Goal: Find specific page/section: Find specific page/section

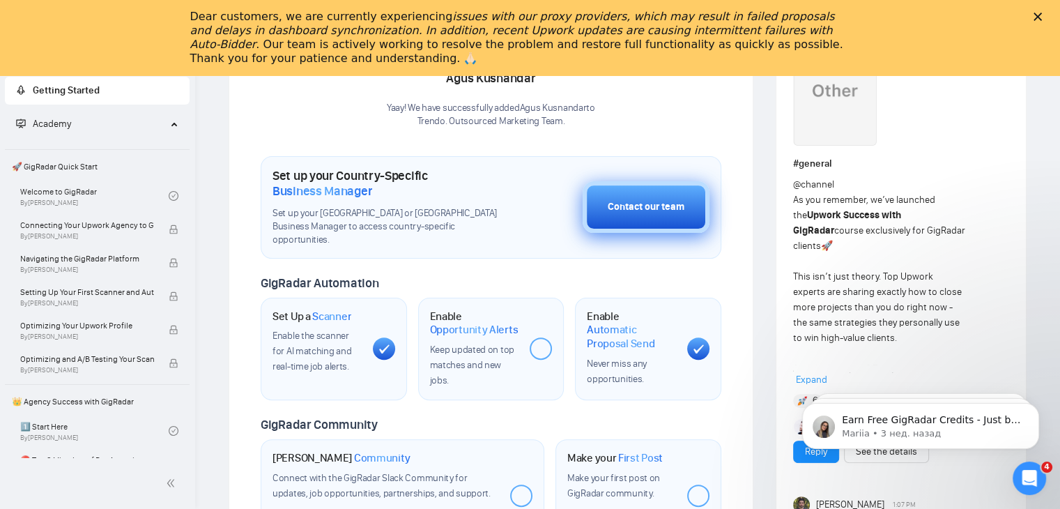
click at [604, 200] on button "Contact our team" at bounding box center [646, 207] width 127 height 52
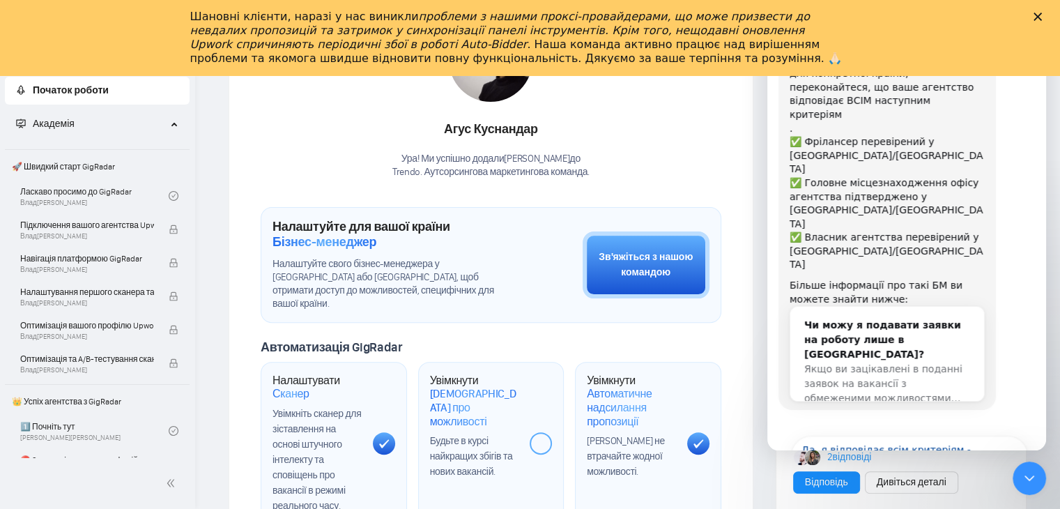
scroll to position [121, 0]
click at [947, 17] on div "Шановні клієнти, наразі у нас виникли проблеми з нашими проксі-провайдерами, що…" at bounding box center [530, 38] width 1060 height 64
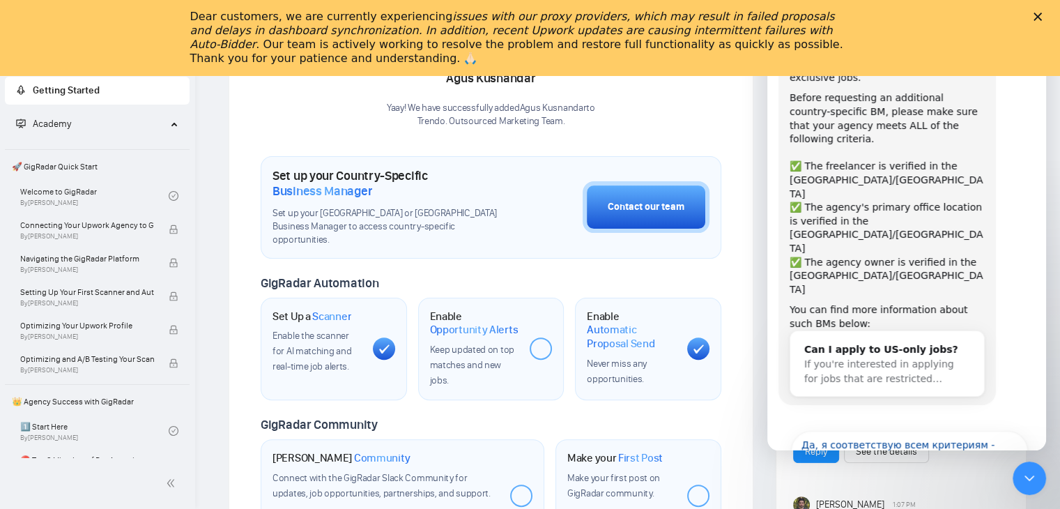
scroll to position [50, 0]
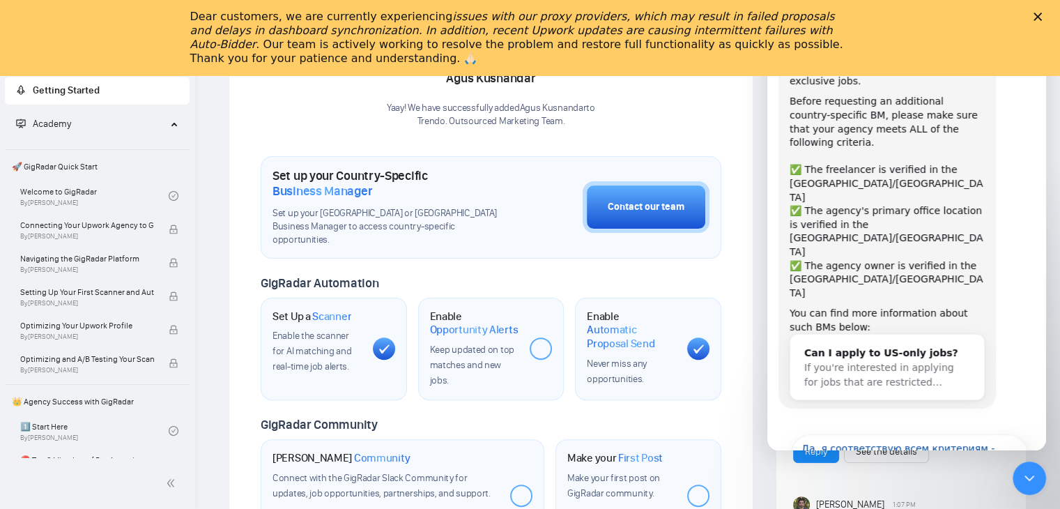
click at [337, 310] on span "Scanner" at bounding box center [331, 317] width 39 height 14
click at [381, 345] on icon at bounding box center [384, 349] width 10 height 9
click at [546, 337] on div at bounding box center [541, 348] width 22 height 22
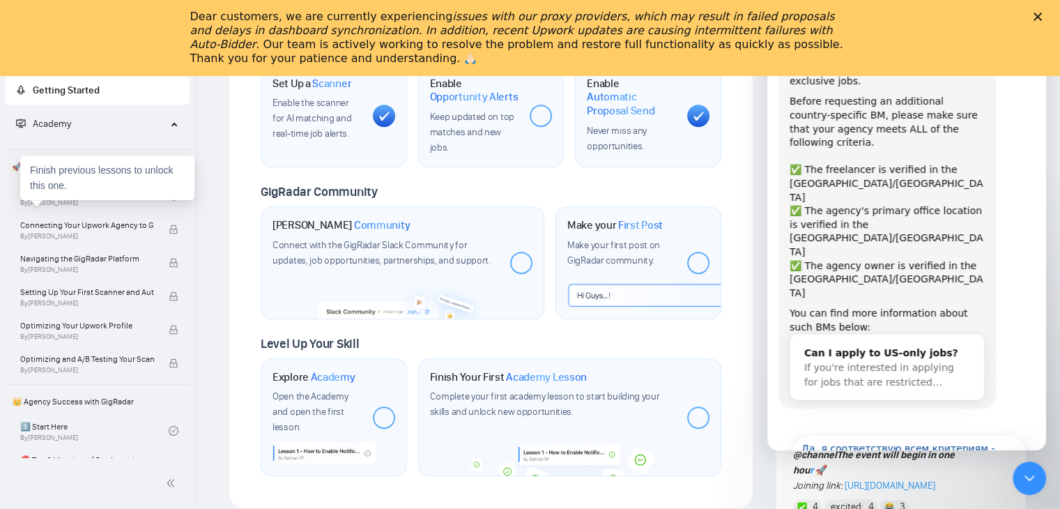
scroll to position [0, 0]
click at [45, 90] on span "Getting Started" at bounding box center [66, 90] width 67 height 12
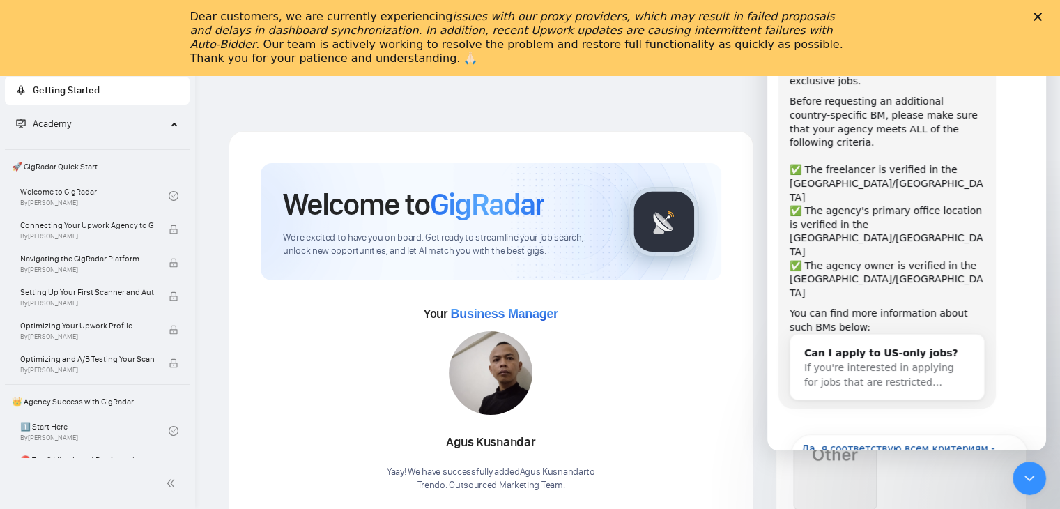
click at [505, 314] on span "Business Manager" at bounding box center [503, 314] width 107 height 14
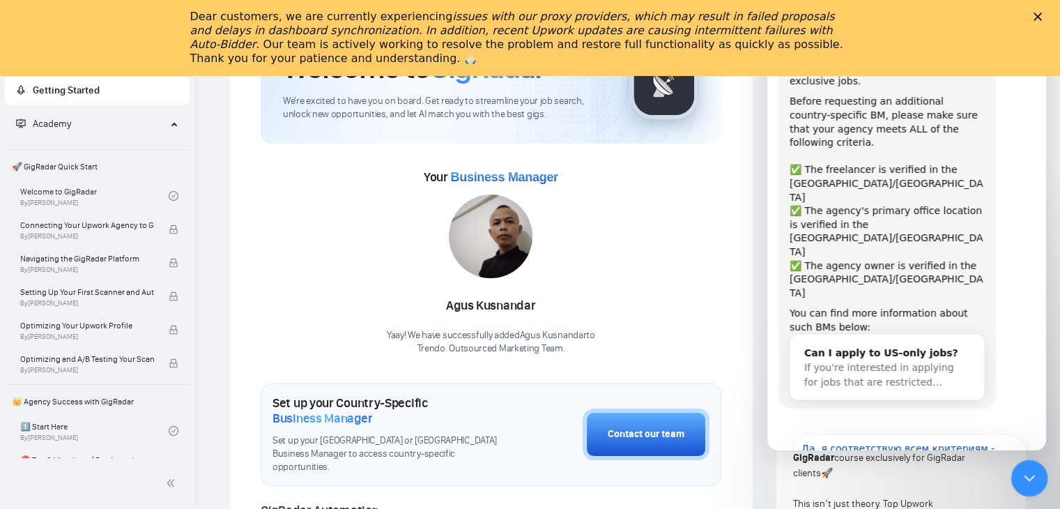
click at [1031, 464] on div "Закрыть службу сообщений Intercom" at bounding box center [1027, 475] width 33 height 33
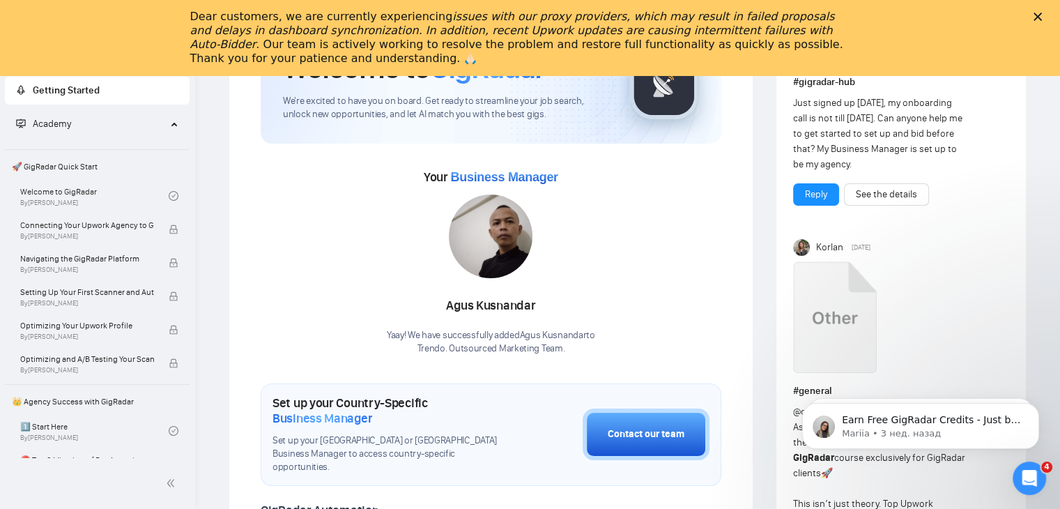
scroll to position [0, 0]
